Goal: Task Accomplishment & Management: Manage account settings

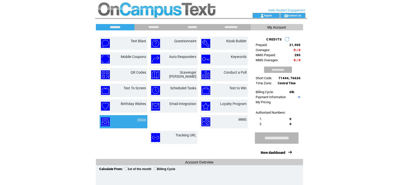
click at [144, 119] on link "Inbox" at bounding box center [141, 120] width 9 height 4
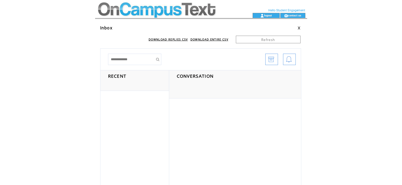
click at [192, 7] on td at bounding box center [164, 6] width 139 height 13
